Goal: Check status

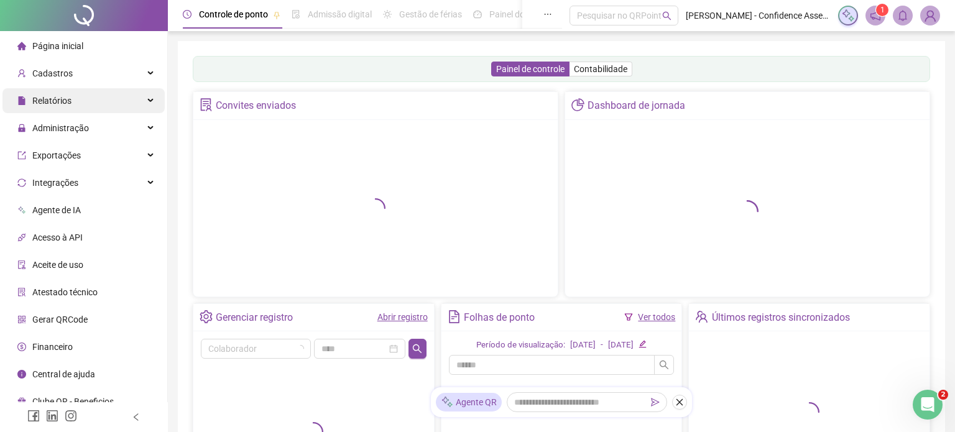
click at [85, 96] on div "Relatórios" at bounding box center [83, 100] width 162 height 25
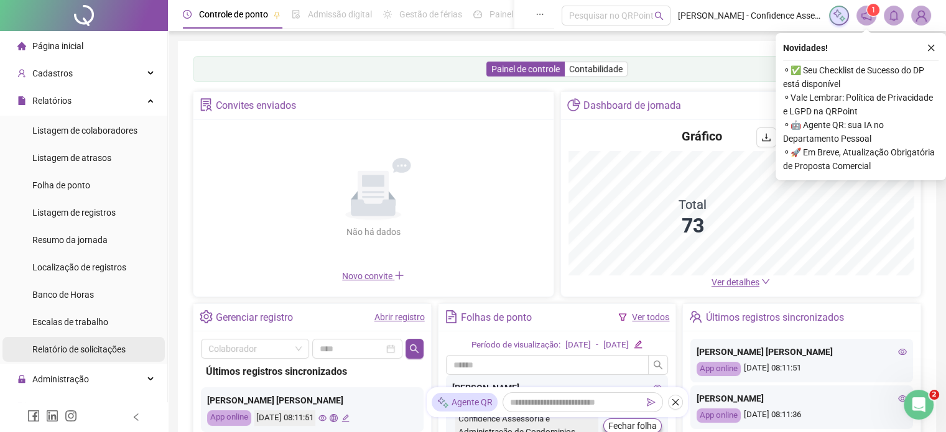
scroll to position [124, 0]
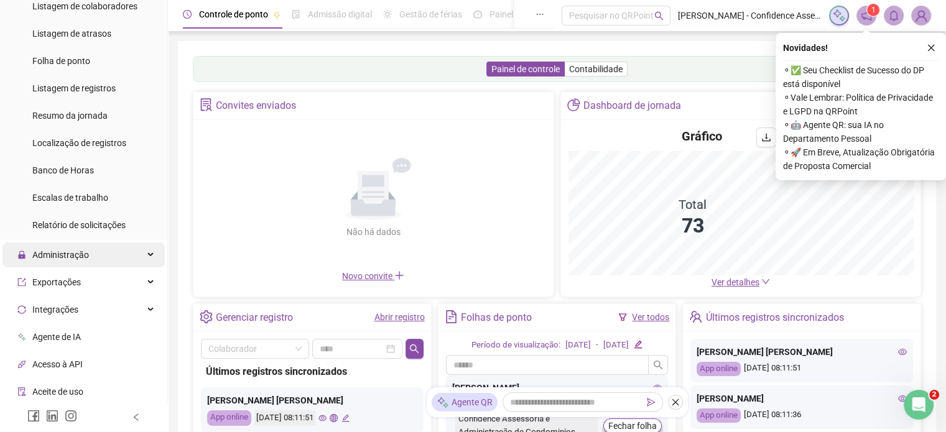
click at [109, 261] on div "Administração" at bounding box center [83, 255] width 162 height 25
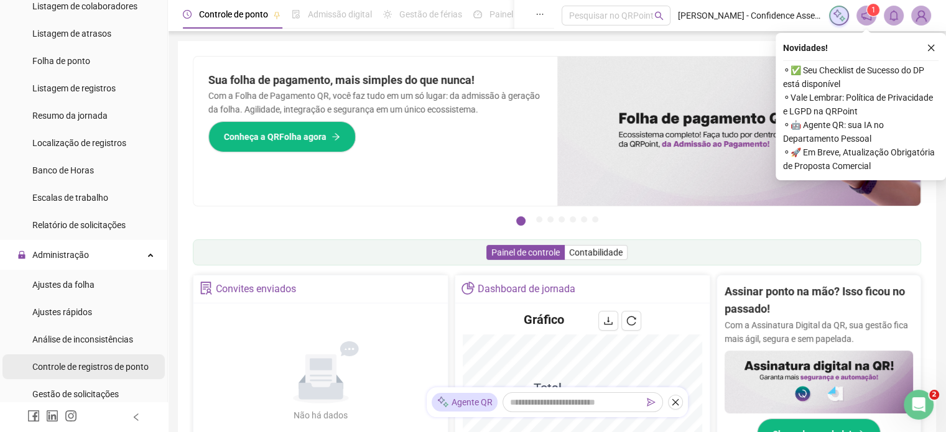
scroll to position [187, 0]
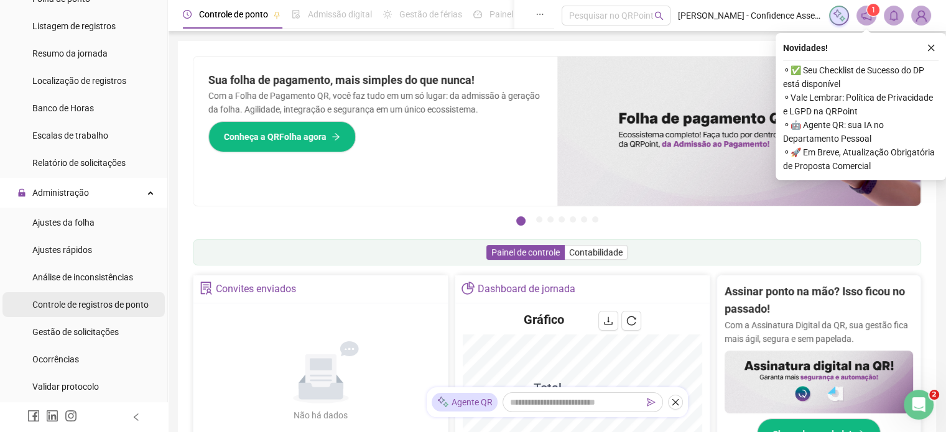
click at [113, 308] on span "Controle de registros de ponto" at bounding box center [90, 305] width 116 height 10
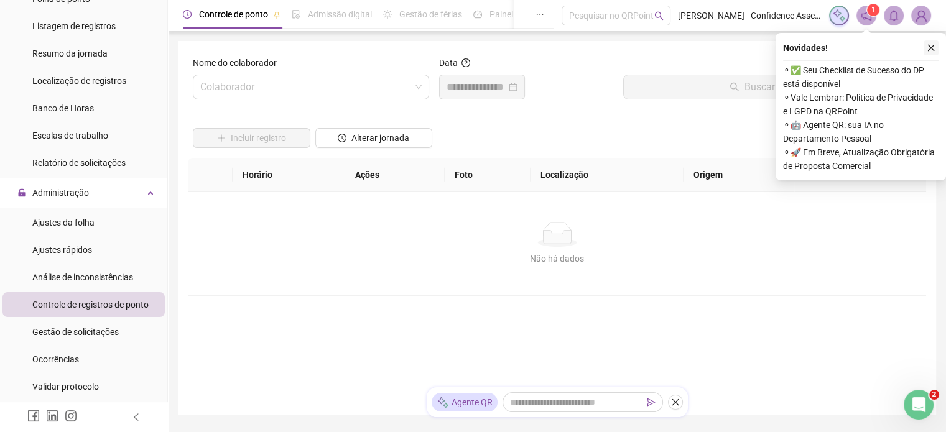
click at [935, 50] on icon "close" at bounding box center [931, 48] width 9 height 9
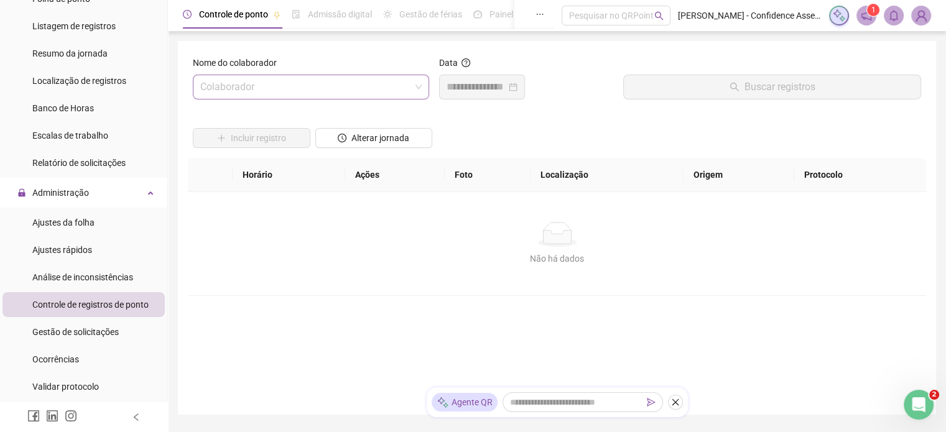
click at [341, 90] on input "search" at bounding box center [305, 87] width 210 height 24
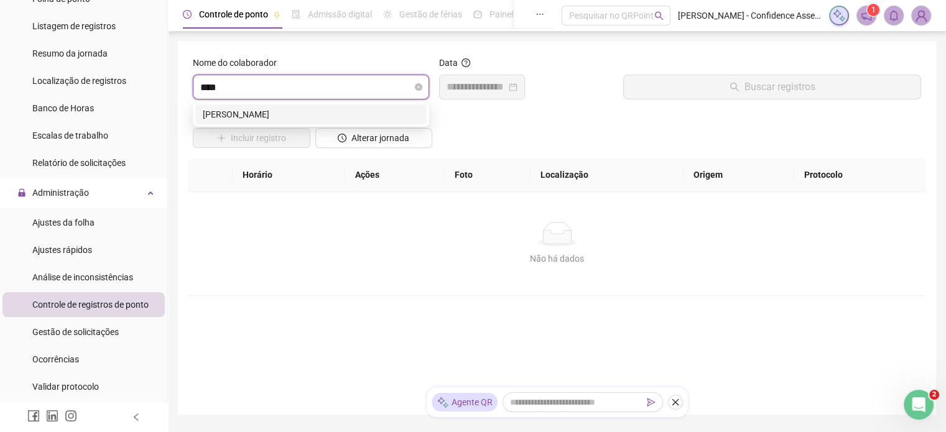
type input "*****"
click at [301, 116] on div "[PERSON_NAME]" at bounding box center [311, 115] width 216 height 14
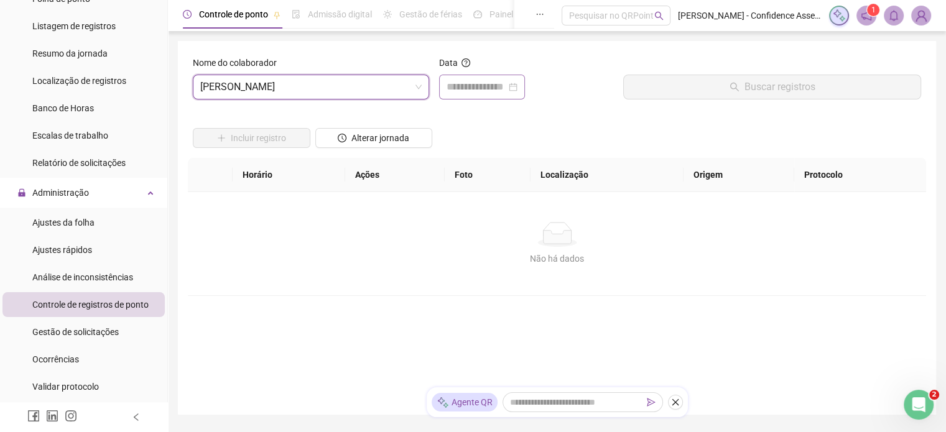
click at [517, 85] on div at bounding box center [482, 87] width 71 height 15
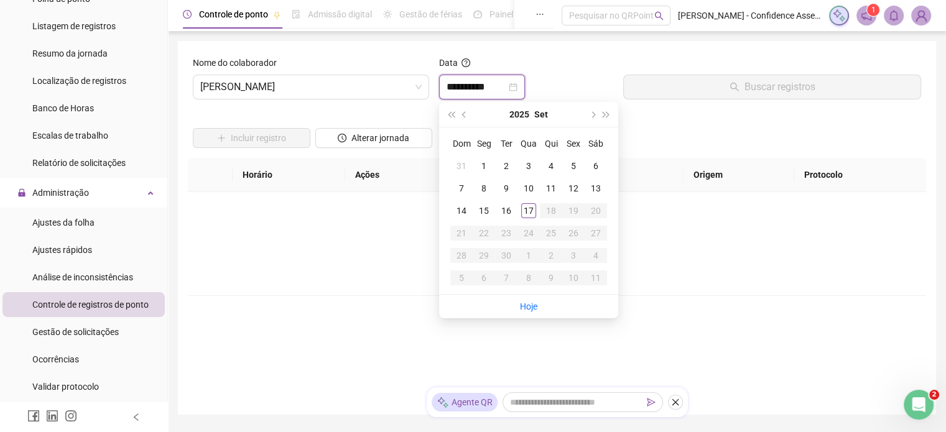
type input "**********"
click at [771, 272] on div "Não há dados Não há dados" at bounding box center [557, 243] width 738 height 103
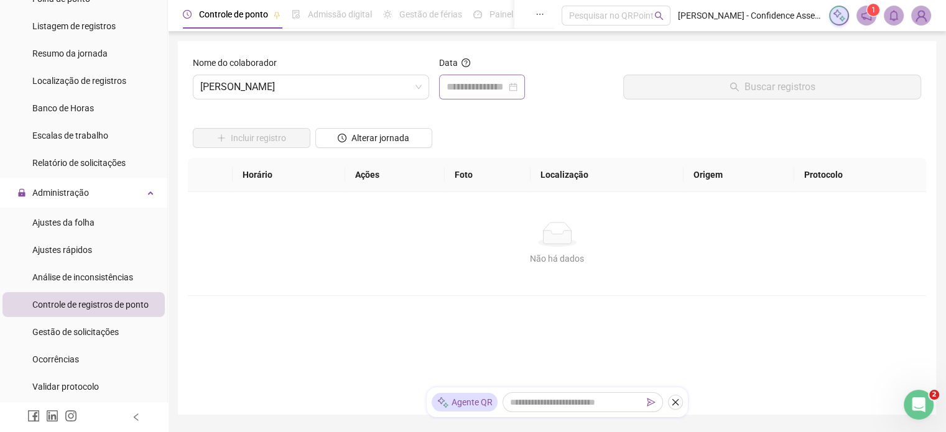
click at [517, 88] on div at bounding box center [482, 87] width 71 height 15
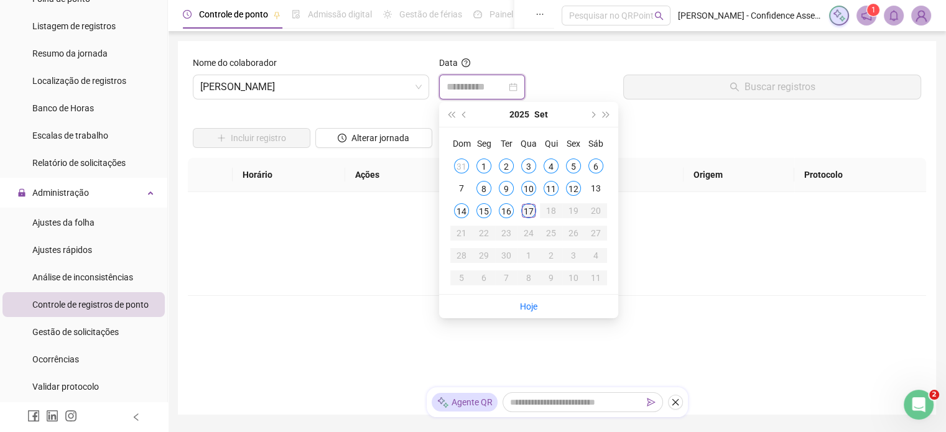
type input "**********"
click at [526, 211] on div "17" at bounding box center [528, 210] width 15 height 15
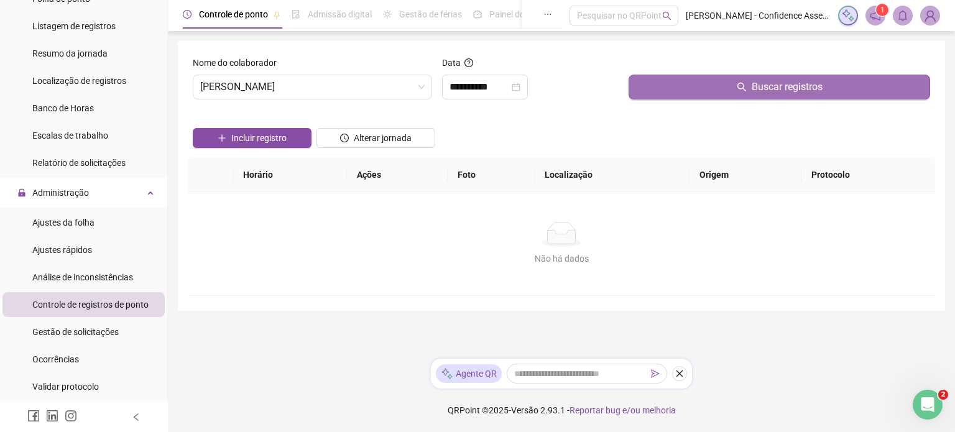
click at [674, 81] on button "Buscar registros" at bounding box center [780, 87] width 302 height 25
